Goal: Task Accomplishment & Management: Manage account settings

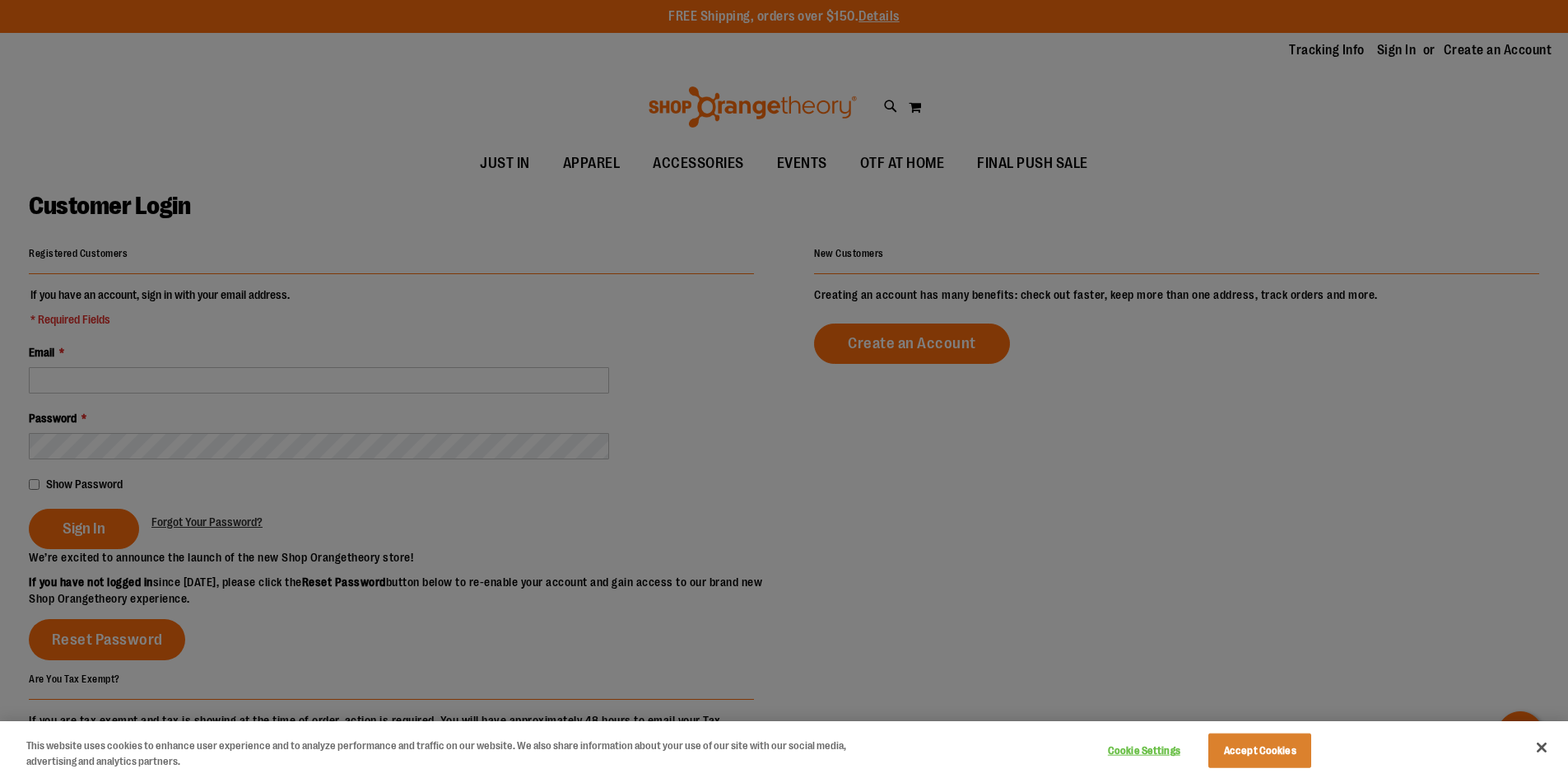
click at [205, 385] on div at bounding box center [784, 389] width 1568 height 778
click at [1248, 739] on button "Accept Cookies" at bounding box center [1260, 751] width 102 height 35
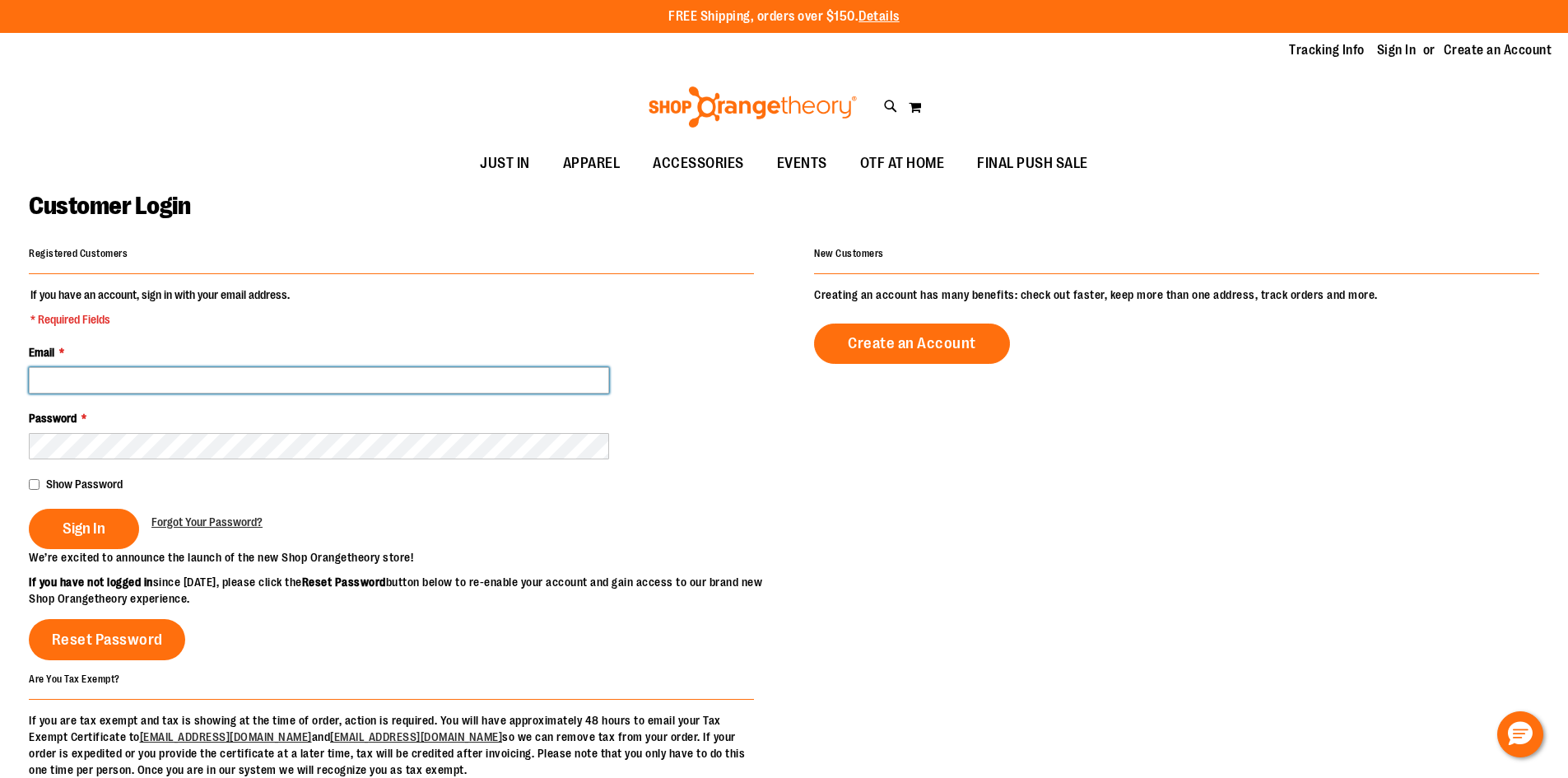
click at [166, 380] on input "Email *" at bounding box center [319, 380] width 580 height 26
type input "**********"
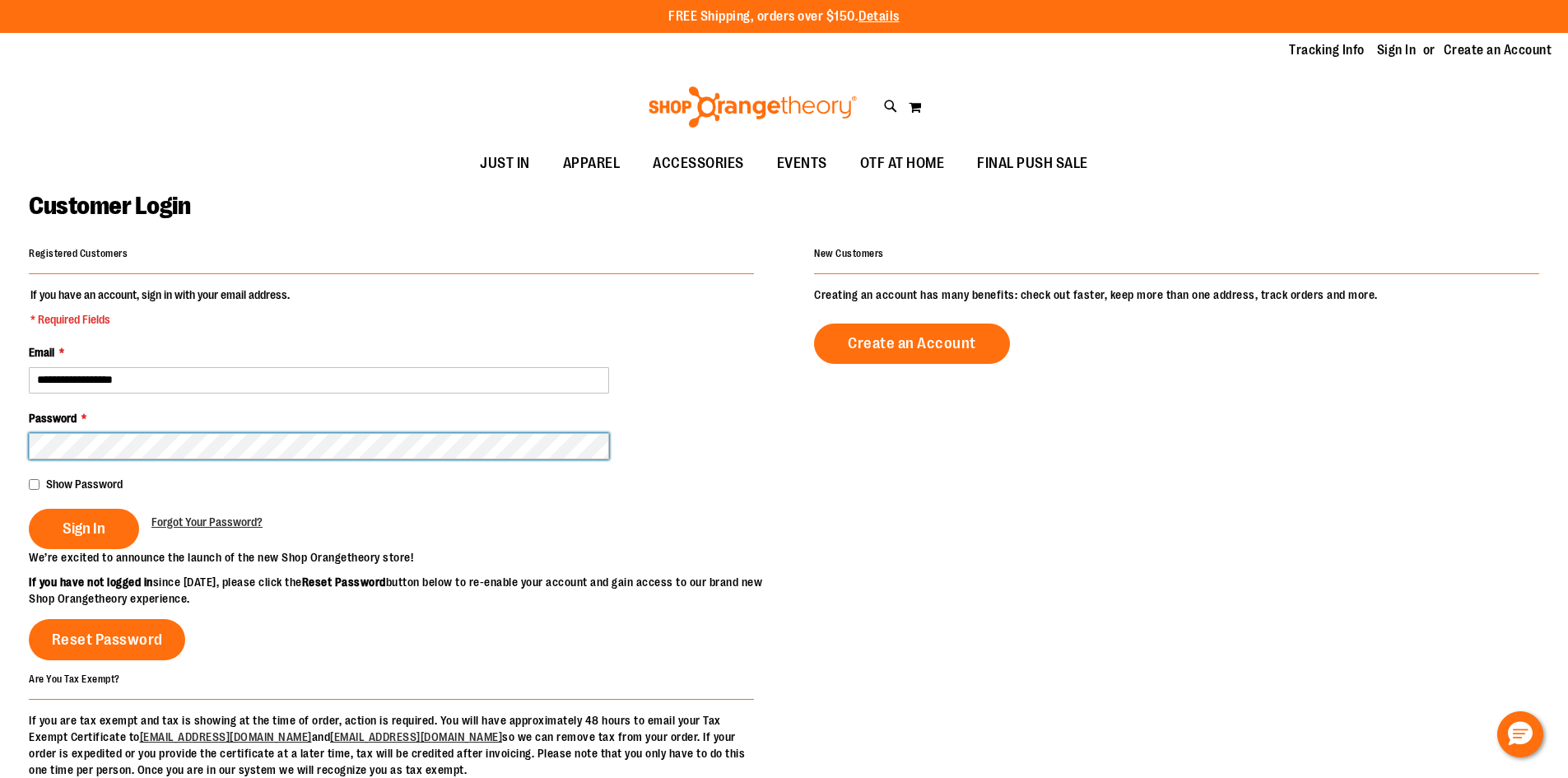
click at [29, 508] on button "Sign In" at bounding box center [84, 529] width 110 height 41
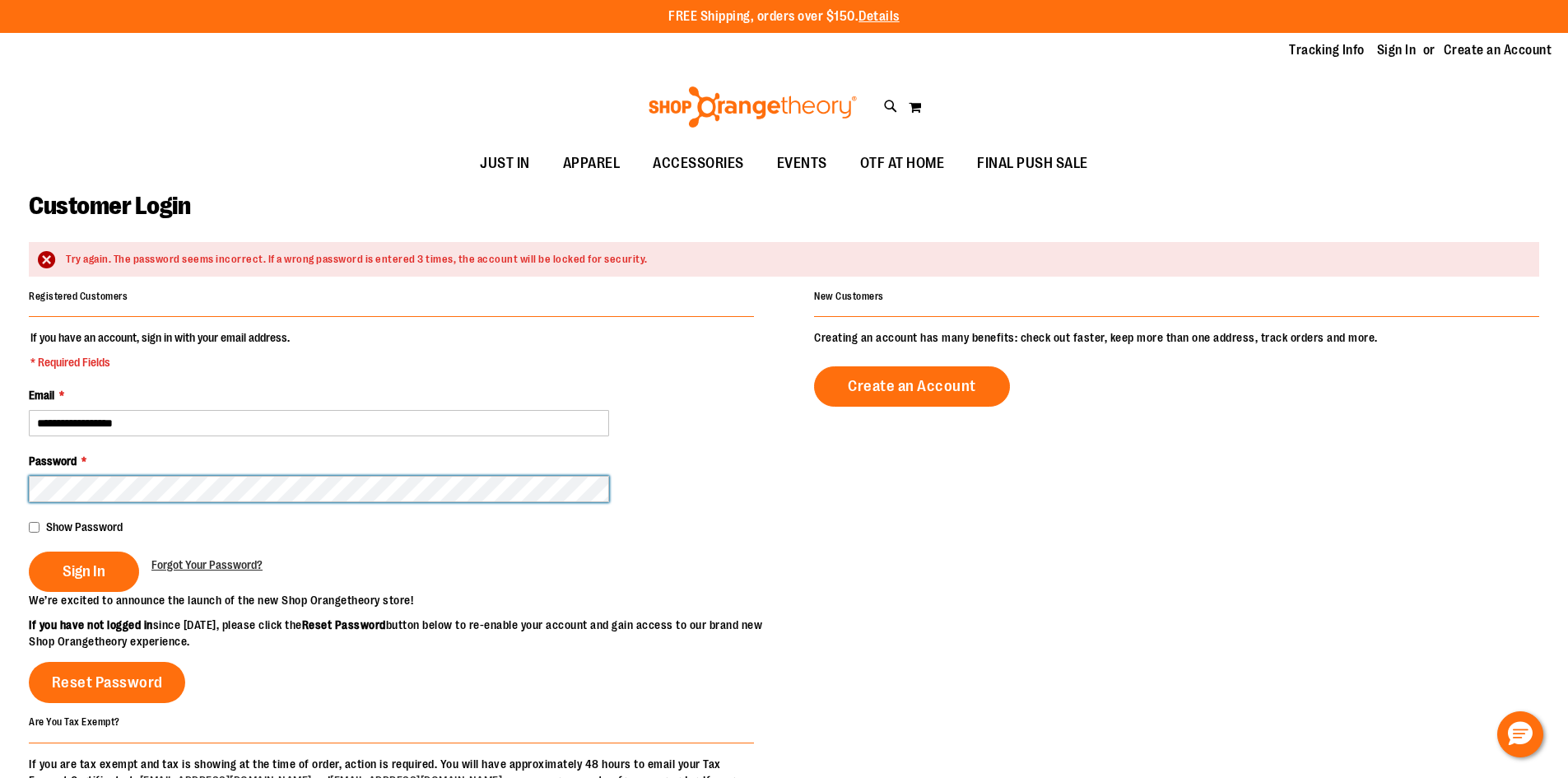
click at [29, 551] on button "Sign In" at bounding box center [84, 571] width 110 height 41
